Goal: Task Accomplishment & Management: Manage account settings

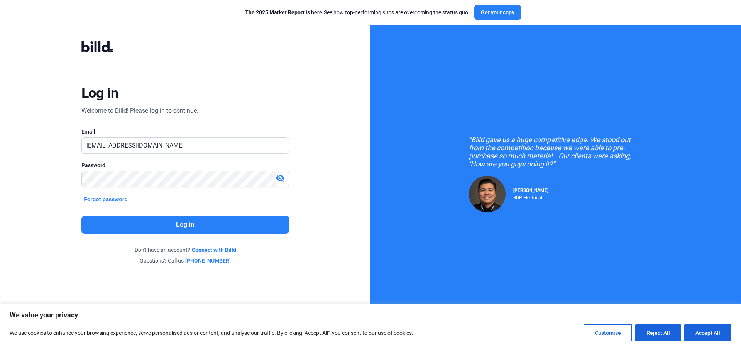
click at [190, 225] on button "Log in" at bounding box center [185, 225] width 208 height 18
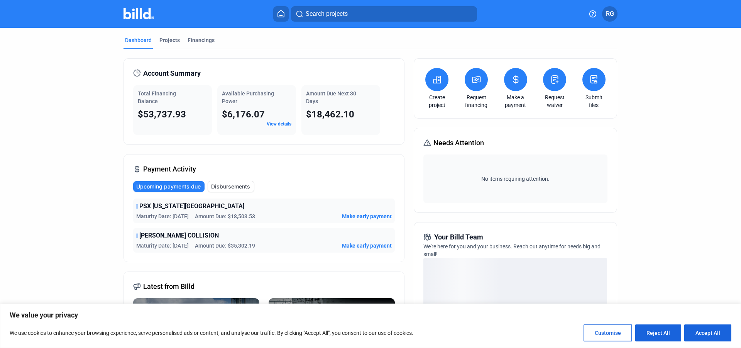
click at [372, 217] on span "Make early payment" at bounding box center [367, 216] width 50 height 8
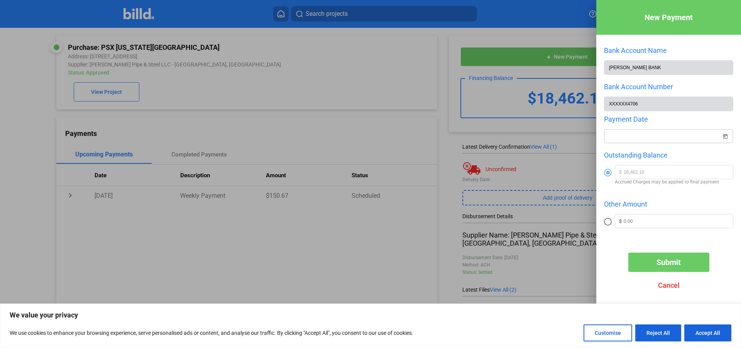
click at [725, 137] on span "Open calendar" at bounding box center [725, 131] width 19 height 19
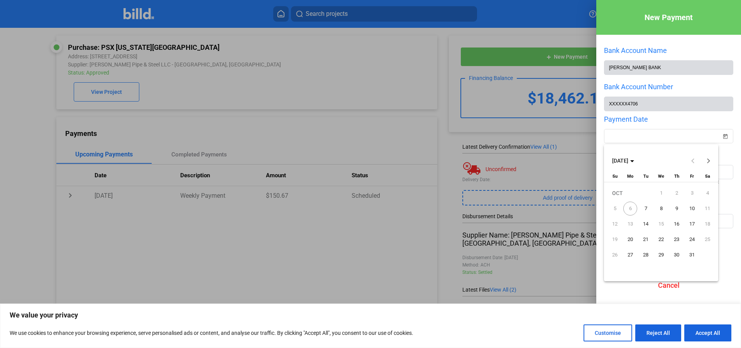
click at [631, 210] on span "6" at bounding box center [631, 209] width 14 height 14
click at [644, 207] on span "7" at bounding box center [646, 209] width 14 height 14
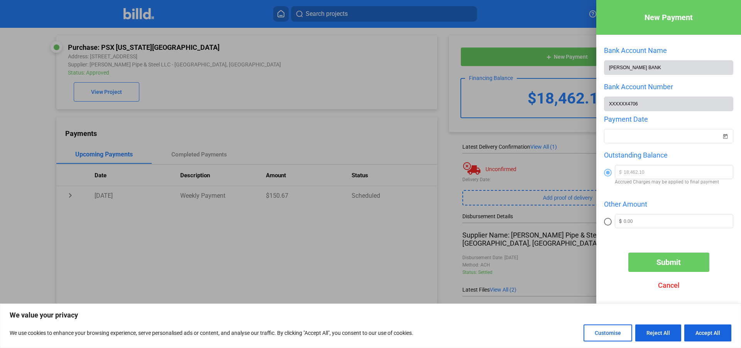
type input "[DATE]"
click at [669, 265] on span "Submit" at bounding box center [669, 262] width 24 height 9
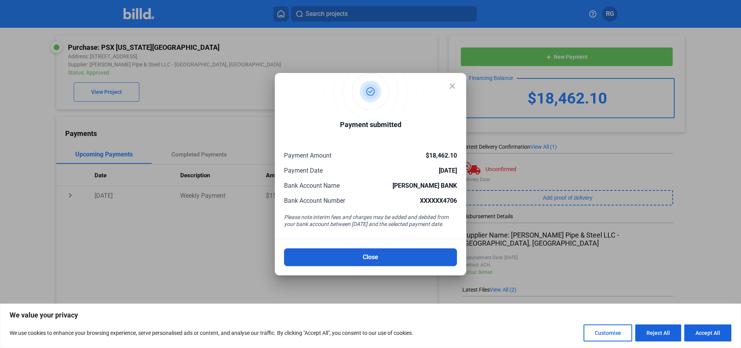
click at [373, 256] on button "Close" at bounding box center [370, 257] width 173 height 18
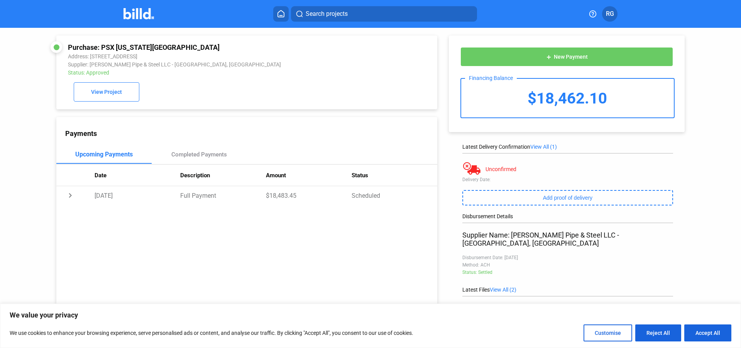
click at [610, 13] on span "RG" at bounding box center [610, 13] width 8 height 9
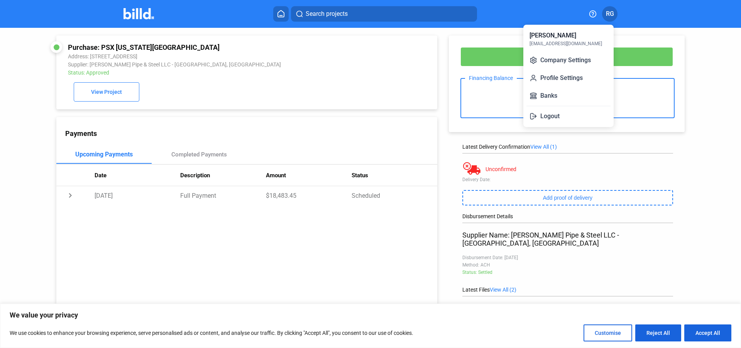
click at [551, 117] on button "Logout" at bounding box center [569, 116] width 84 height 15
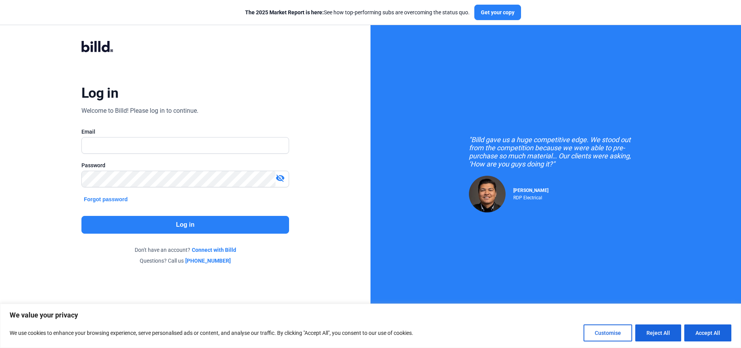
type input "[EMAIL_ADDRESS][DOMAIN_NAME]"
